Goal: Task Accomplishment & Management: Manage account settings

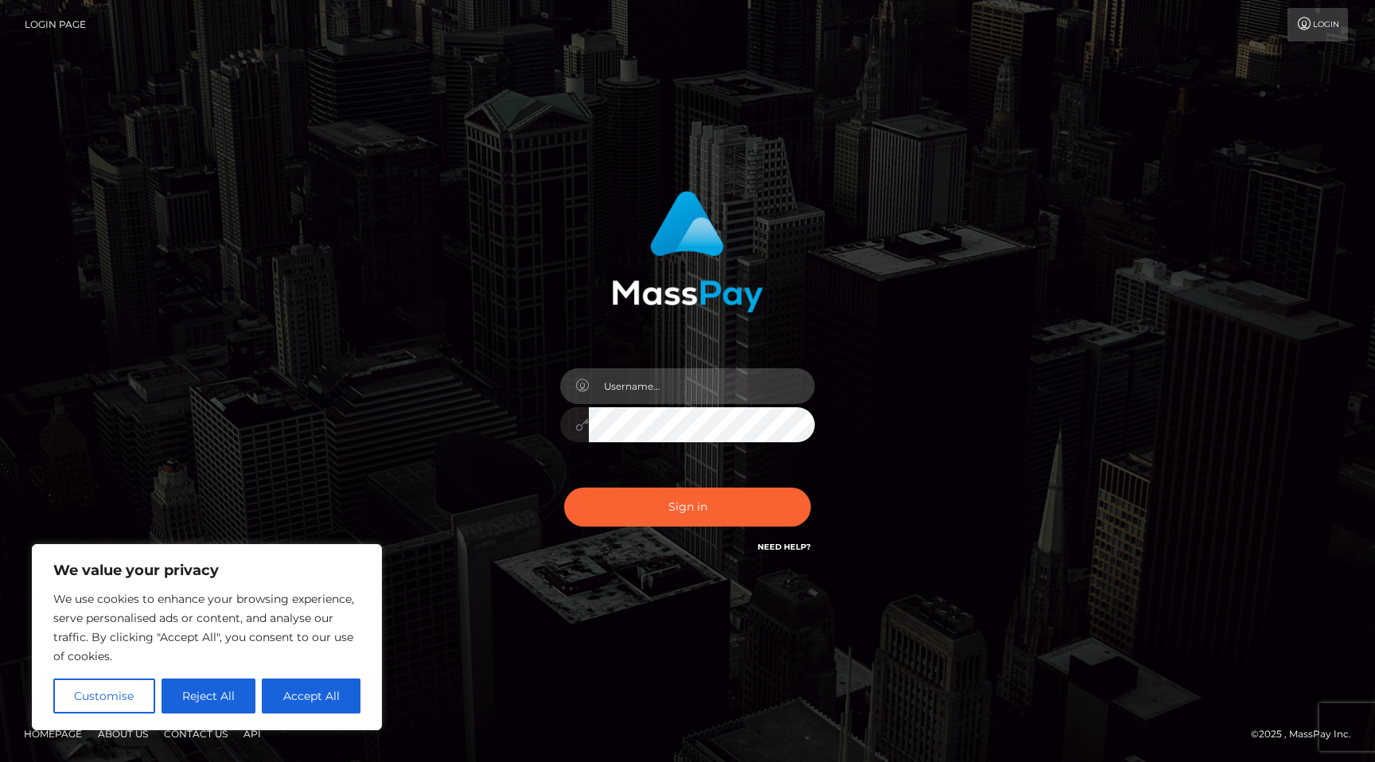
click at [641, 387] on input "text" at bounding box center [702, 386] width 226 height 36
type input "candacebyrddavis@gmail.com"
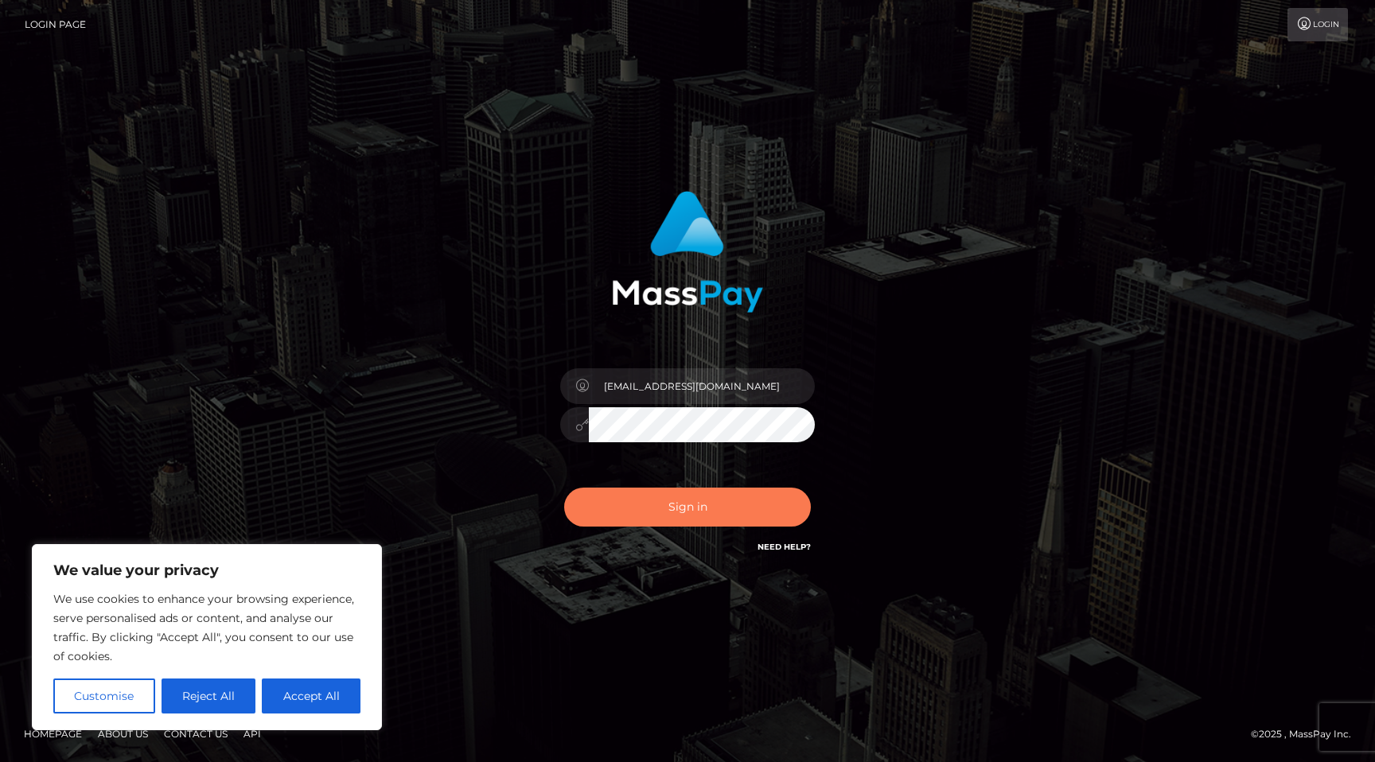
click at [696, 493] on button "Sign in" at bounding box center [687, 507] width 247 height 39
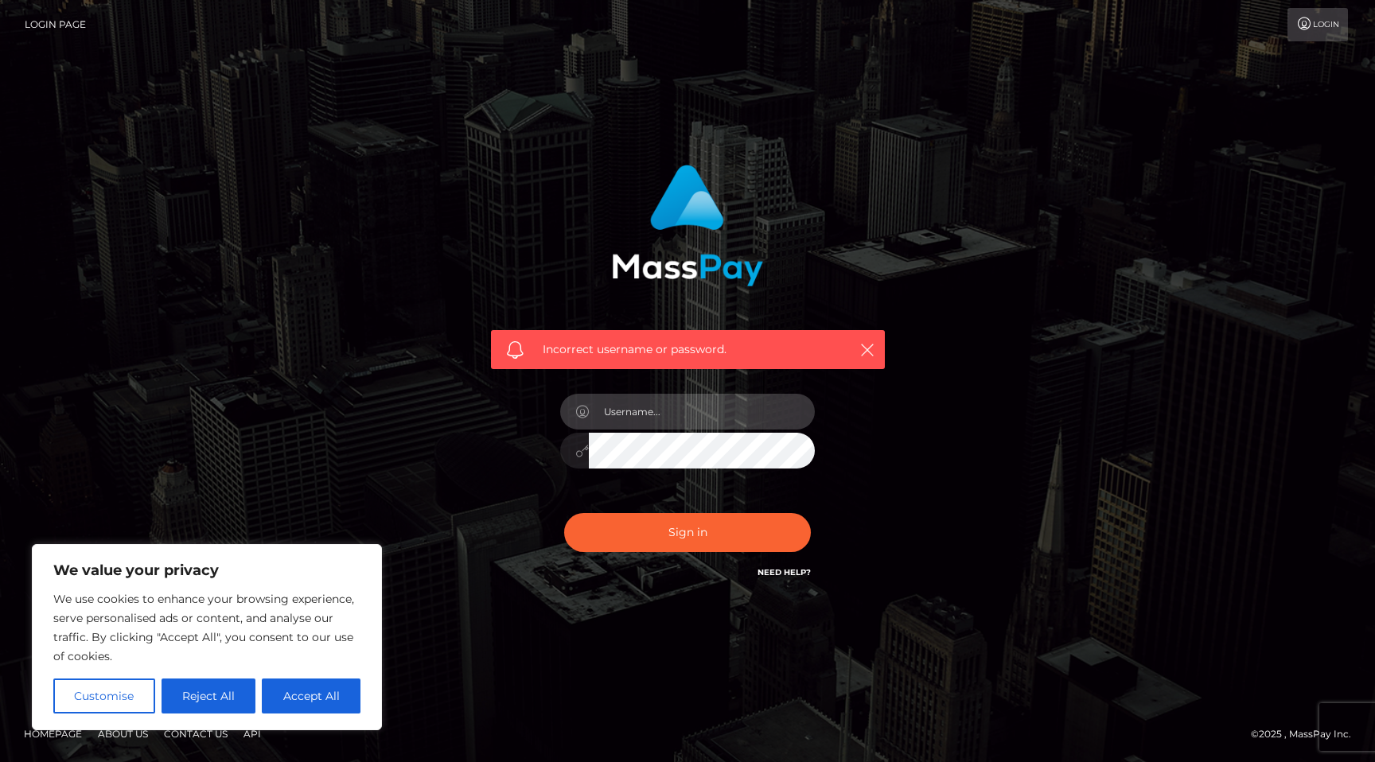
click at [687, 415] on input "text" at bounding box center [702, 412] width 226 height 36
type input "candacebyrddavis@gmail.com"
click at [943, 294] on div "Incorrect username or password. candacebyrddavis@gmail.com" at bounding box center [687, 381] width 907 height 457
click at [869, 351] on icon "button" at bounding box center [867, 350] width 16 height 16
click at [438, 500] on div "Incorrect username or password. candacebyrddavis@gmail.com" at bounding box center [687, 381] width 907 height 457
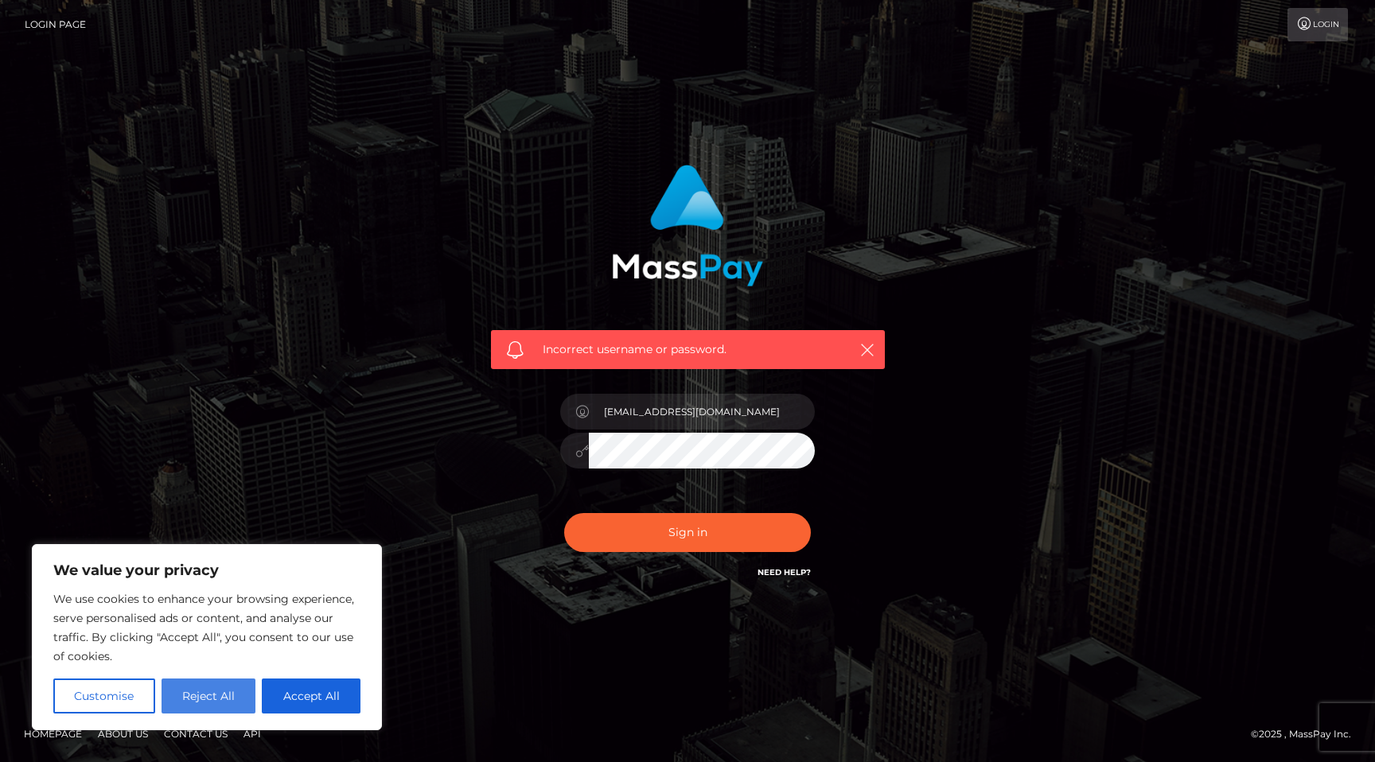
click at [209, 709] on button "Reject All" at bounding box center [208, 696] width 95 height 35
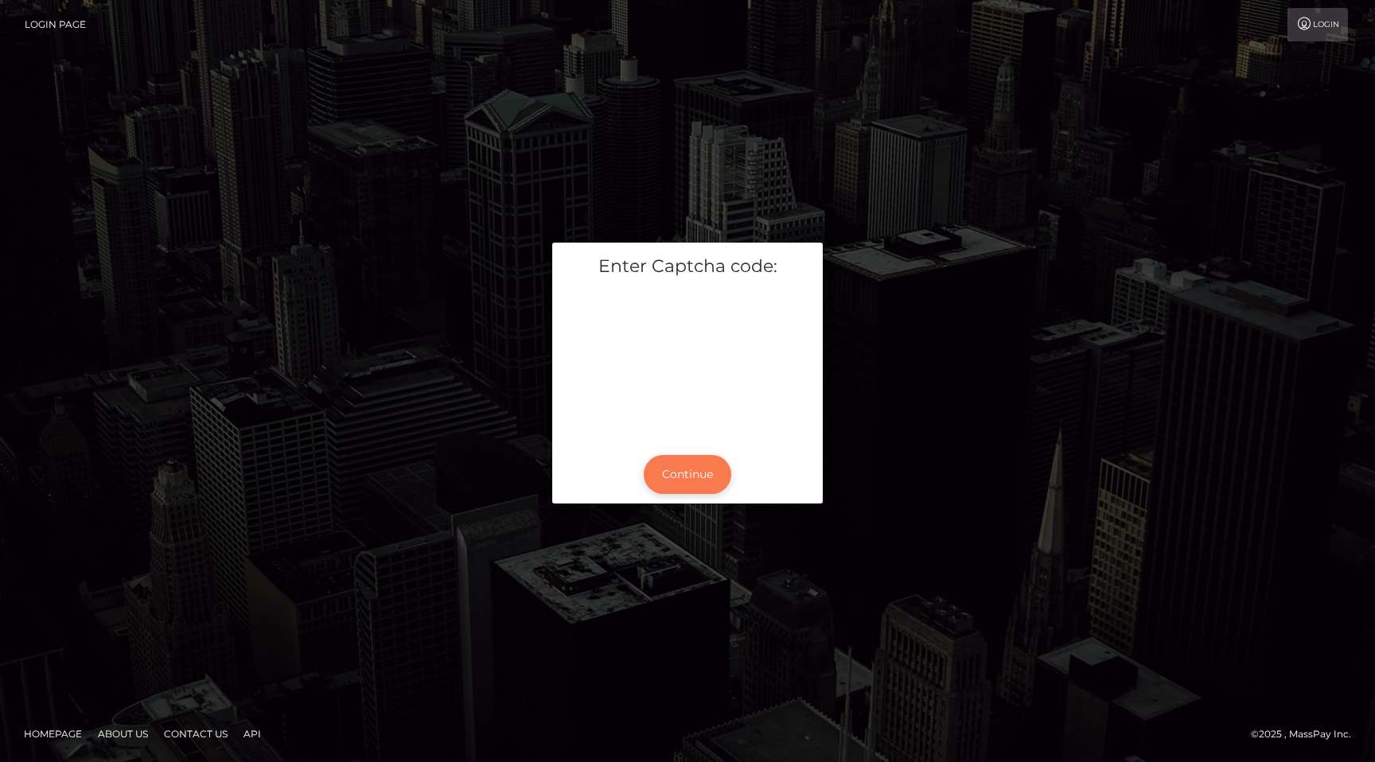
click at [688, 473] on button "Continue" at bounding box center [688, 474] width 88 height 39
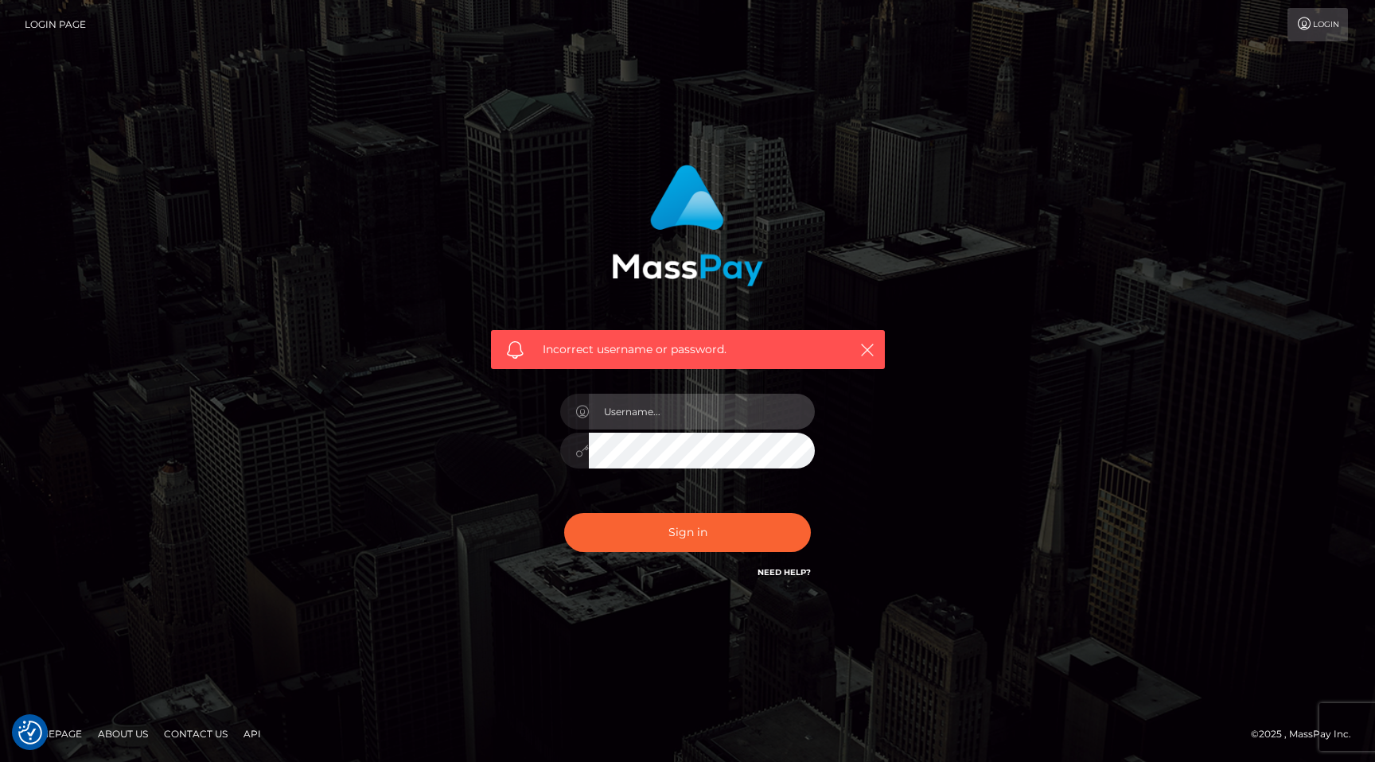
click at [696, 421] on input "text" at bounding box center [702, 412] width 226 height 36
type input "candacebyrddavis"
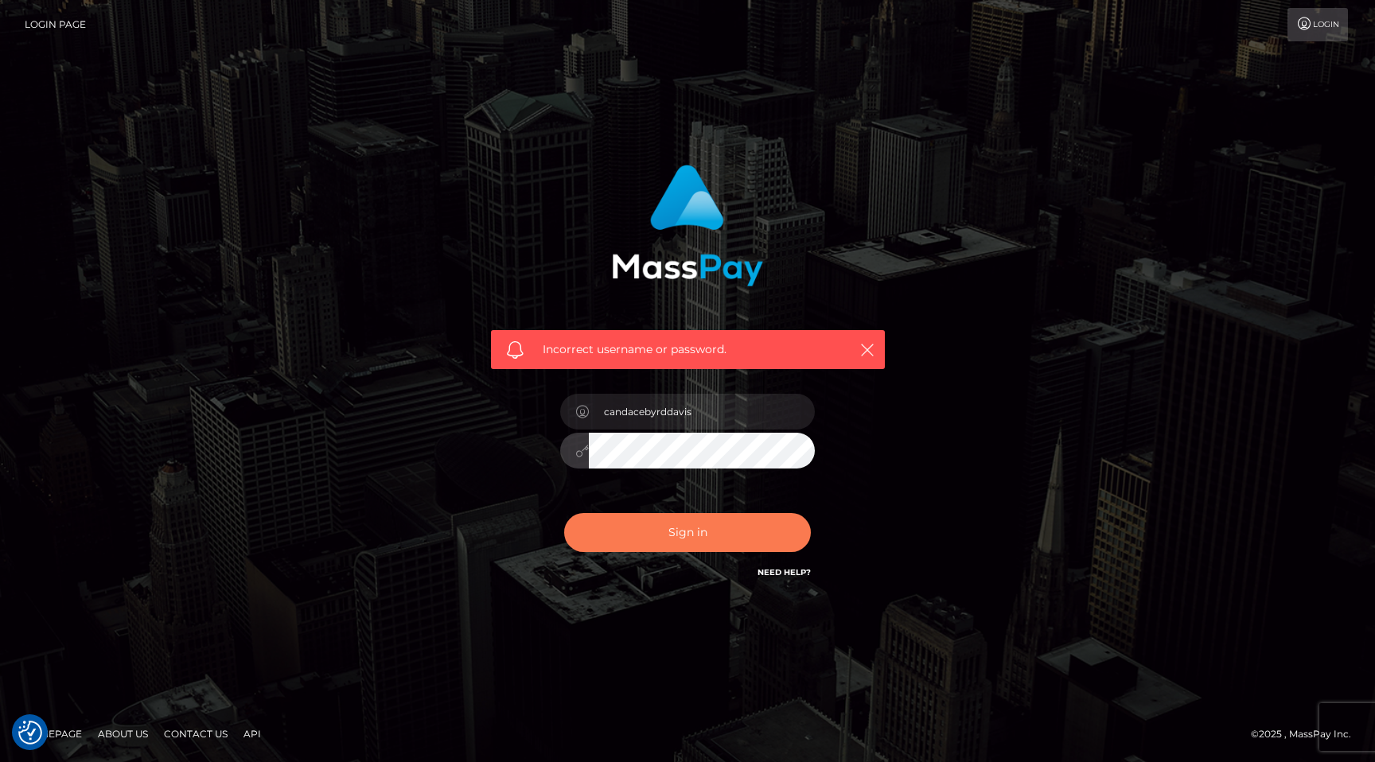
click at [705, 539] on button "Sign in" at bounding box center [687, 532] width 247 height 39
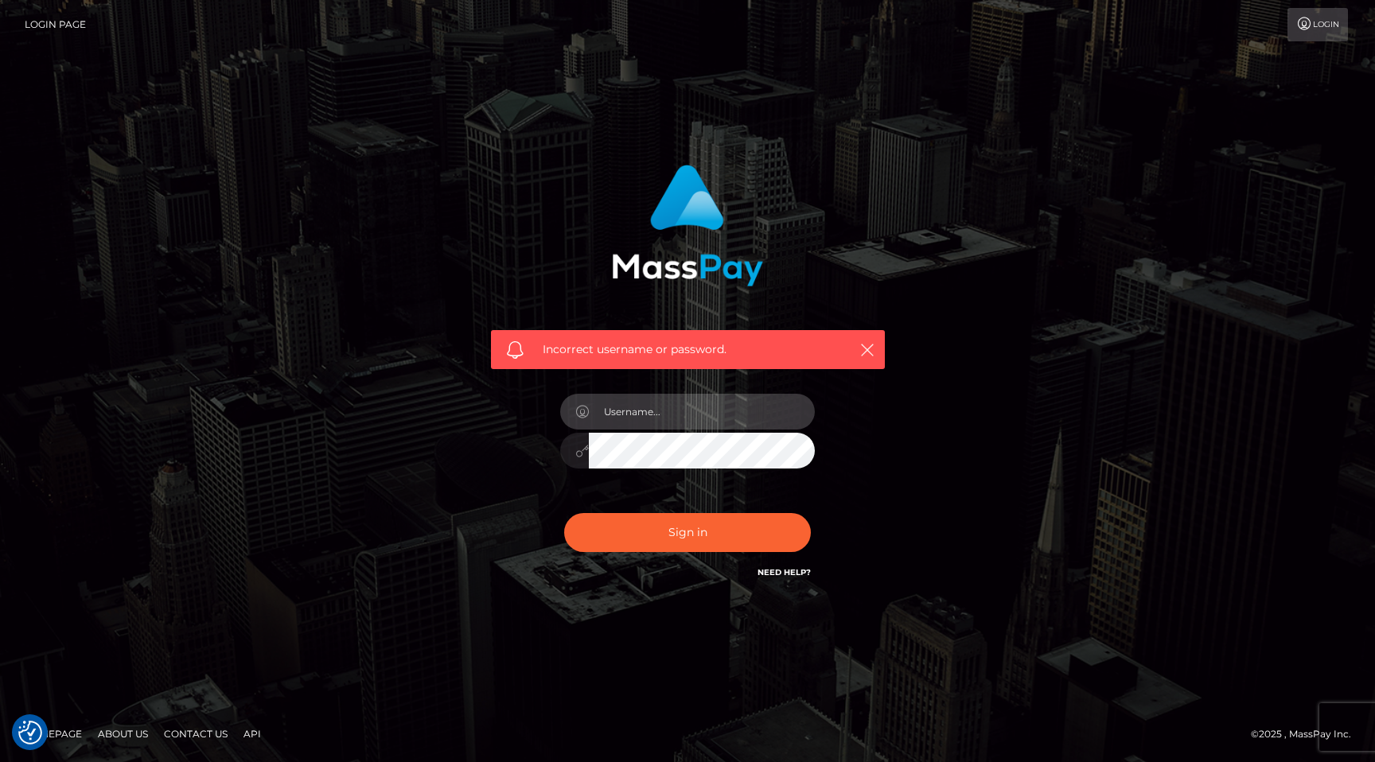
click at [690, 419] on input "text" at bounding box center [702, 412] width 226 height 36
type input "candacebyrddavis"
click at [564, 513] on button "Sign in" at bounding box center [687, 532] width 247 height 39
click at [788, 573] on link "Need Help?" at bounding box center [783, 572] width 53 height 10
click at [698, 416] on input "text" at bounding box center [702, 412] width 226 height 36
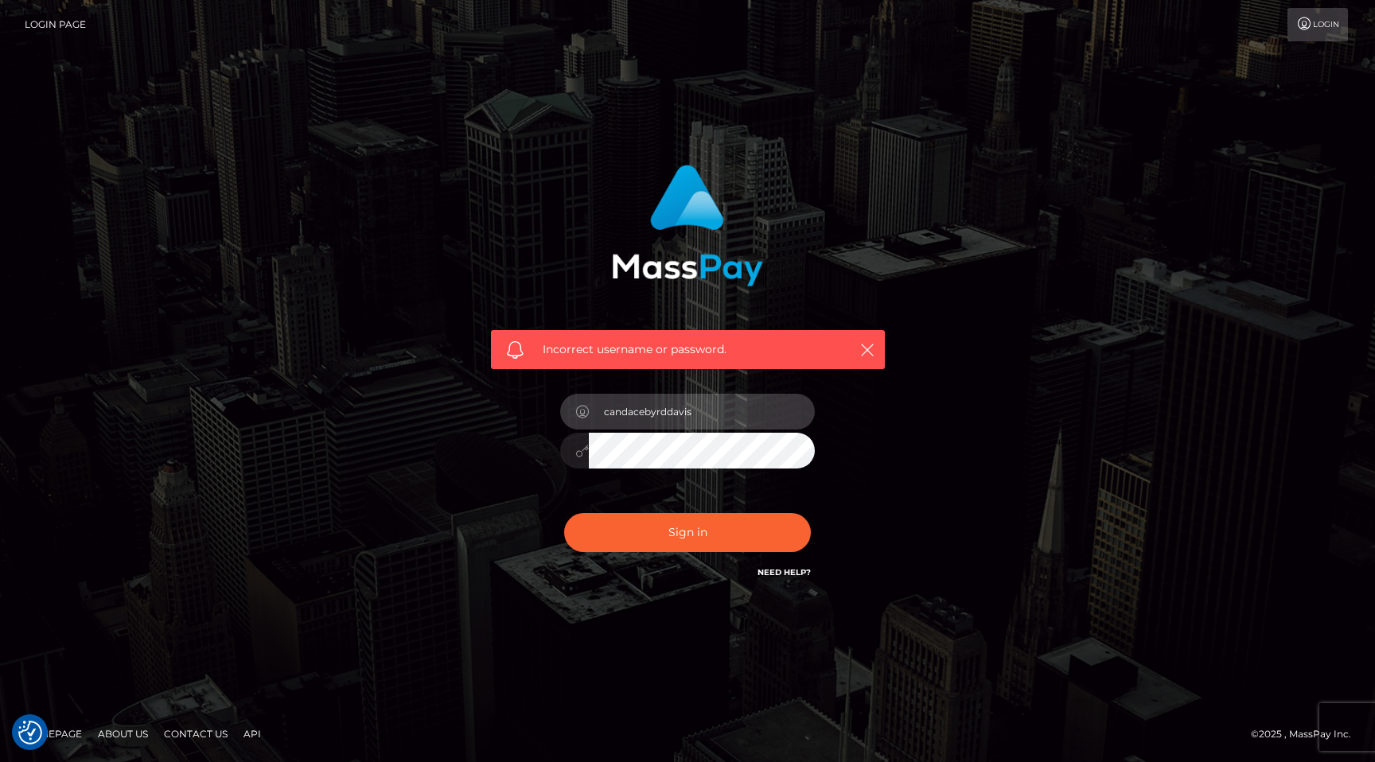
type input "candacebyrddavis"
click at [564, 513] on button "Sign in" at bounding box center [687, 532] width 247 height 39
click at [784, 572] on link "Need Help?" at bounding box center [783, 572] width 53 height 10
click at [774, 572] on link "Need Help?" at bounding box center [783, 572] width 53 height 10
click at [1308, 33] on link "Login" at bounding box center [1317, 24] width 60 height 33
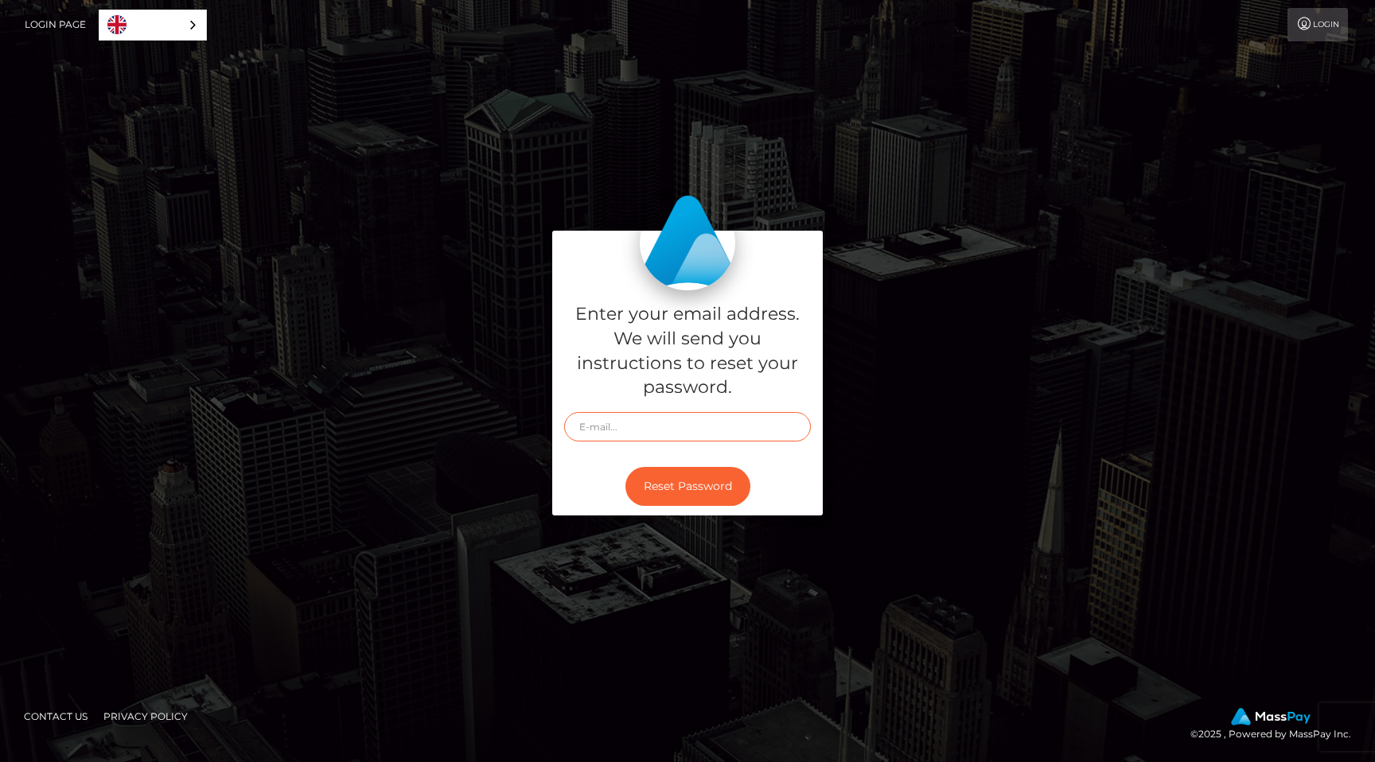
click at [609, 425] on input "text" at bounding box center [687, 426] width 247 height 29
type input "[EMAIL_ADDRESS][DOMAIN_NAME]"
click at [694, 480] on button "Reset Password" at bounding box center [687, 486] width 125 height 39
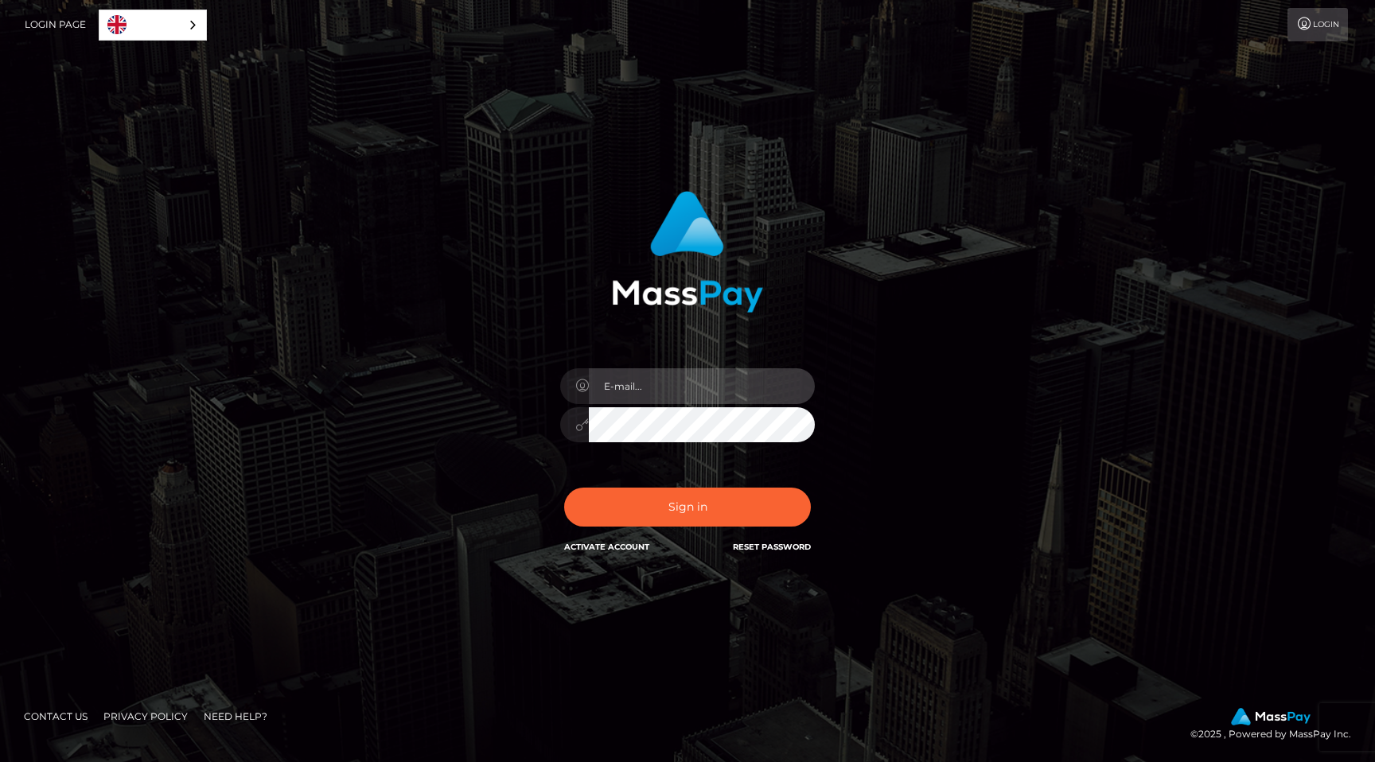
type input "[EMAIL_ADDRESS][DOMAIN_NAME]"
click at [480, 413] on div "In order to protect your account, we're utilizing the help of a captcha service…" at bounding box center [688, 373] width 418 height 389
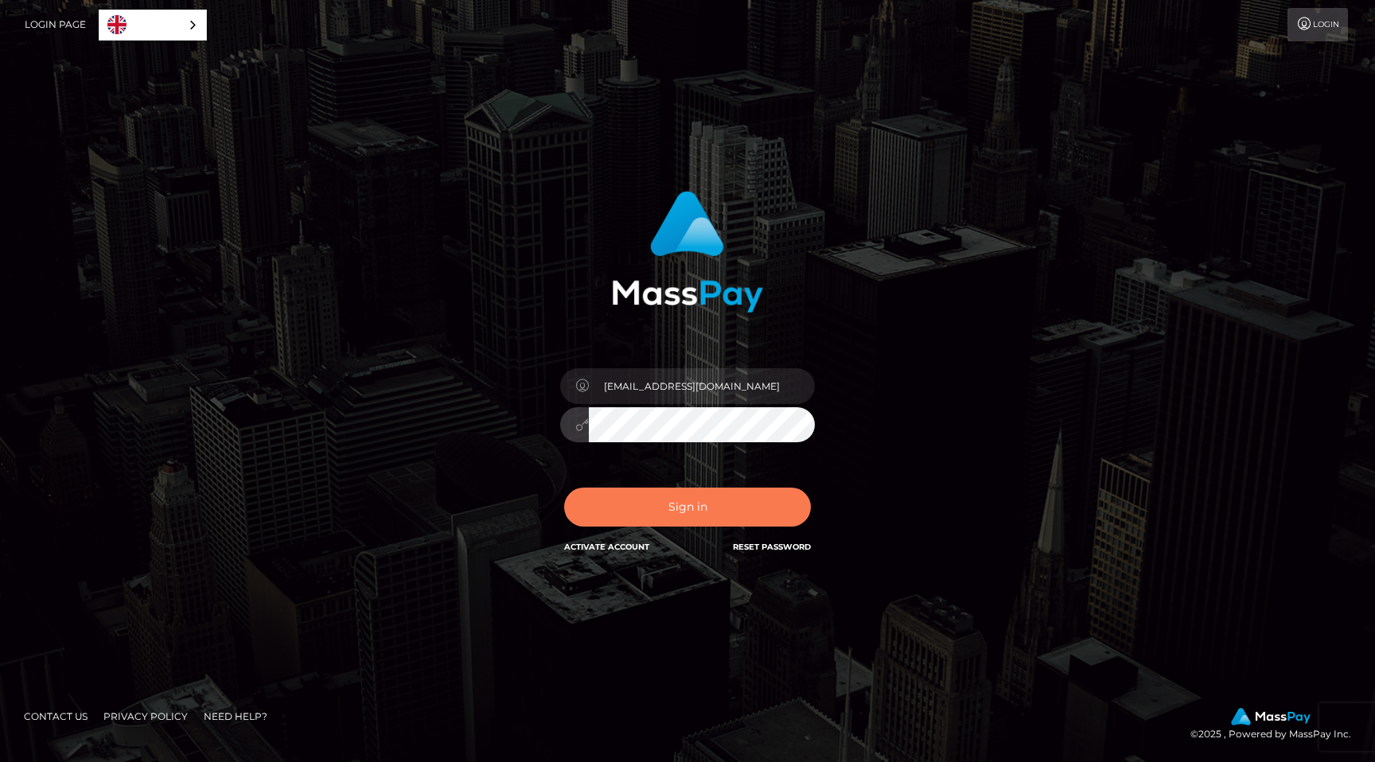
click at [669, 500] on button "Sign in" at bounding box center [687, 507] width 247 height 39
